Goal: Navigation & Orientation: Find specific page/section

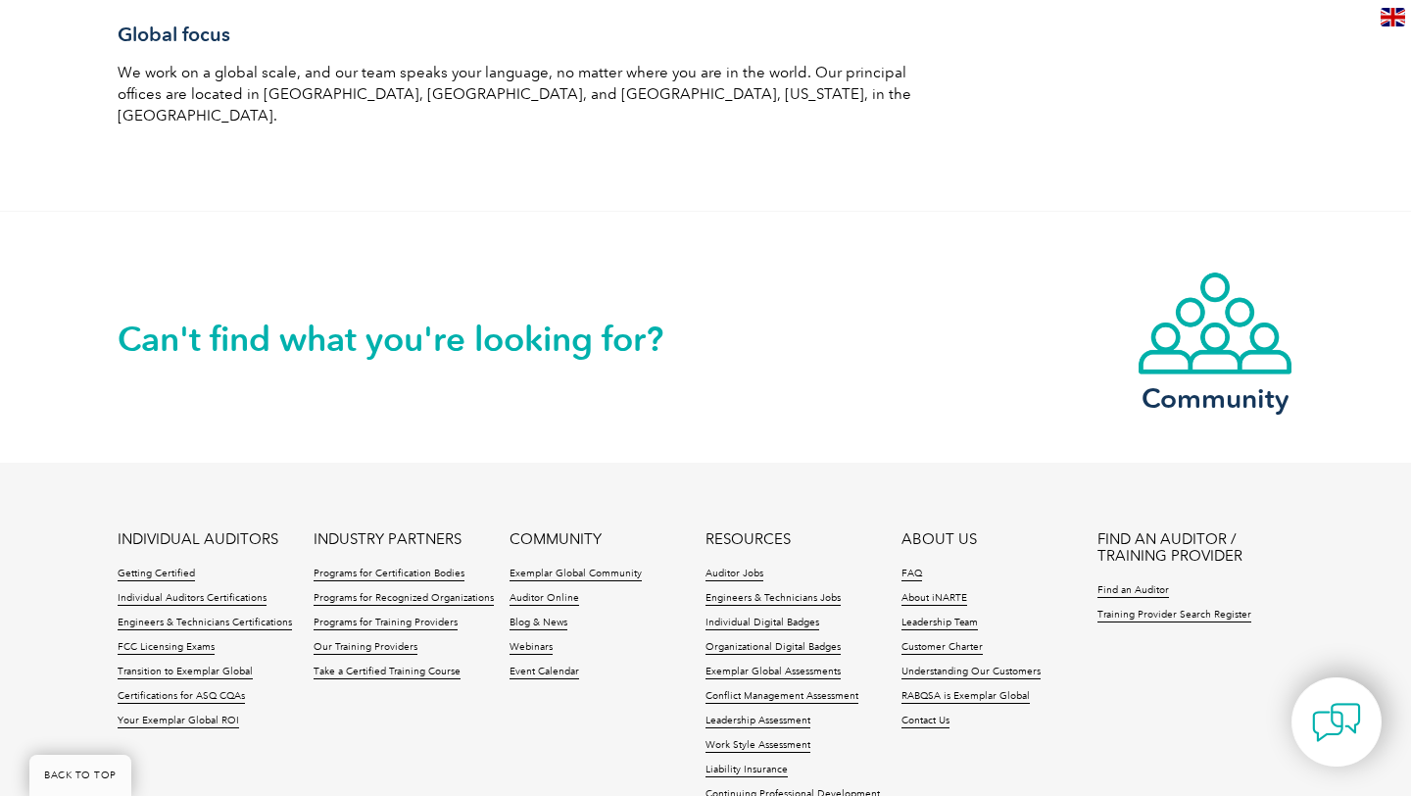
scroll to position [3453, 0]
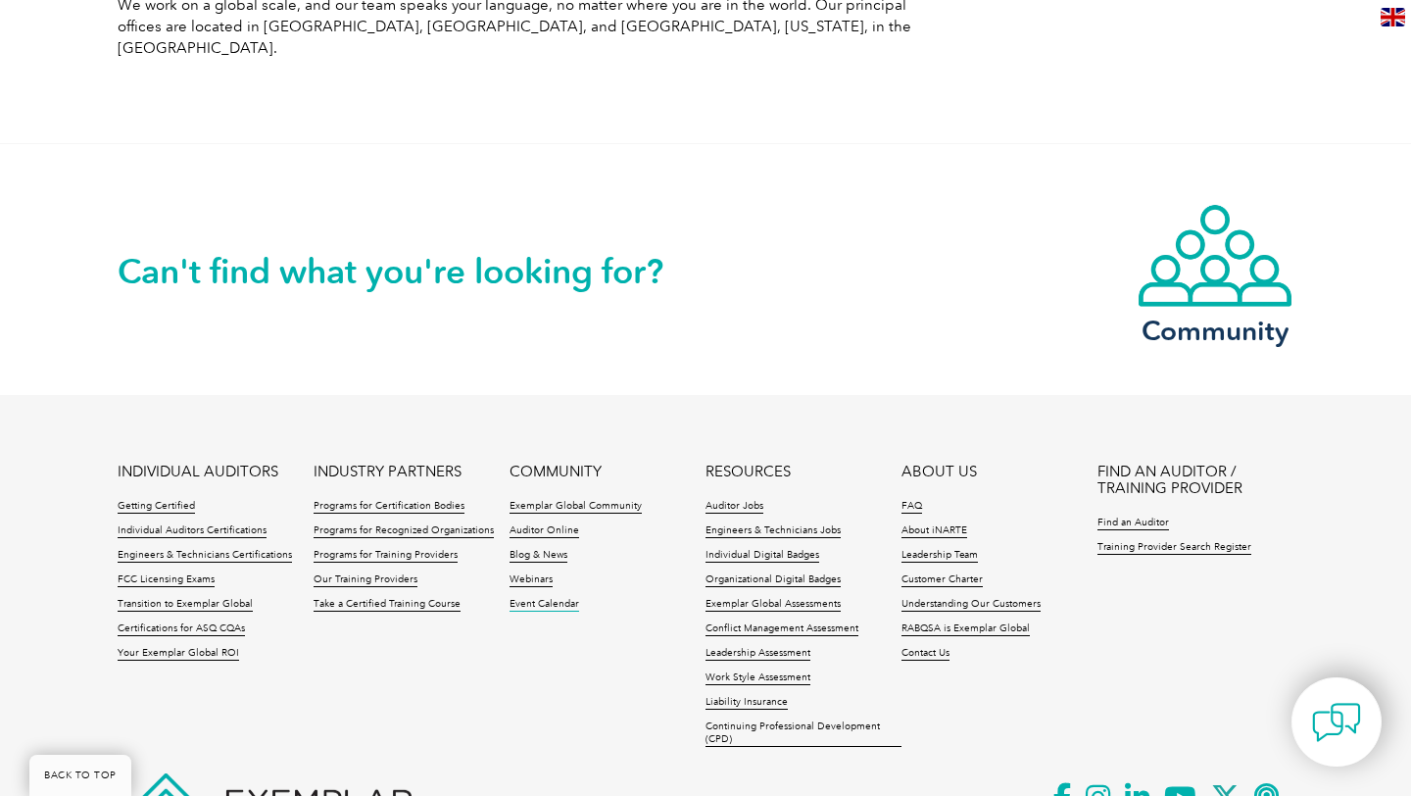
click at [548, 598] on link "Event Calendar" at bounding box center [545, 605] width 70 height 14
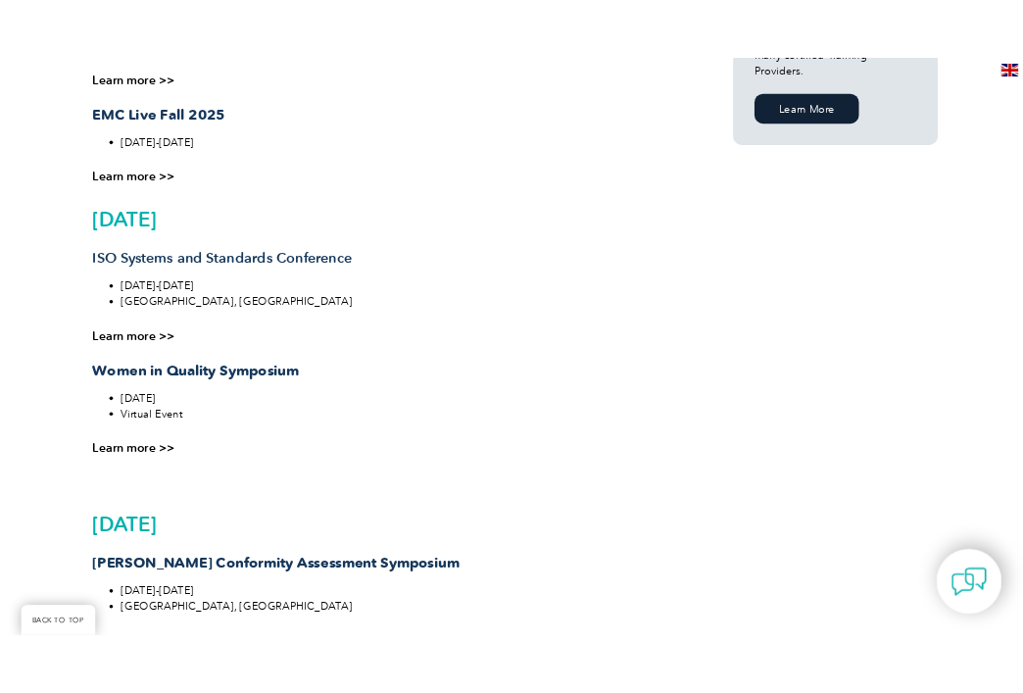
scroll to position [1498, 0]
